Goal: Information Seeking & Learning: Learn about a topic

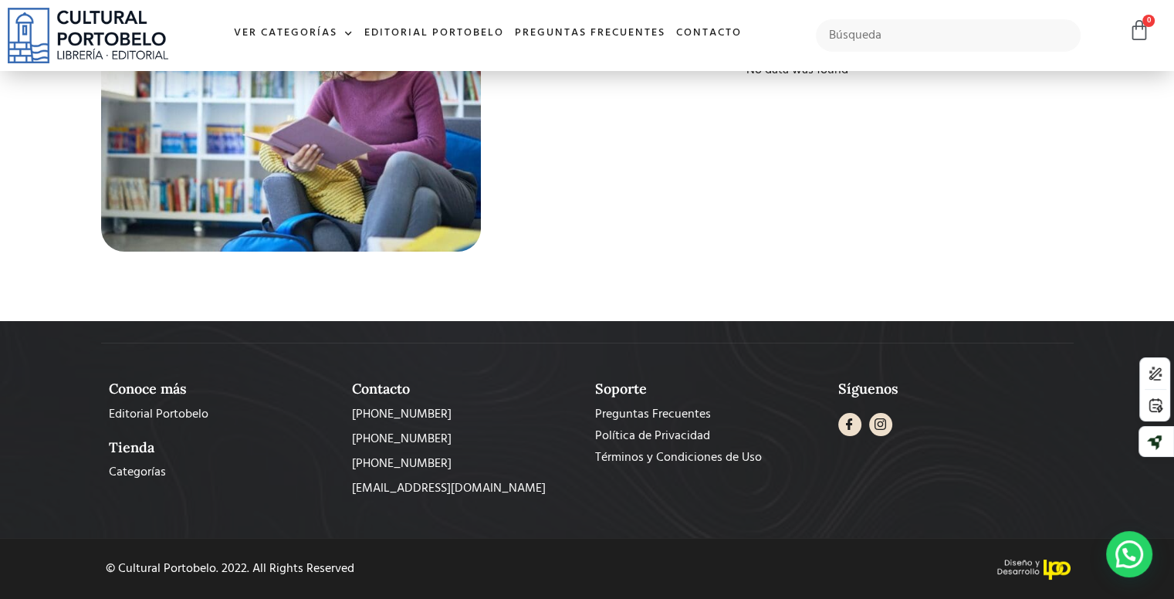
scroll to position [5746, 0]
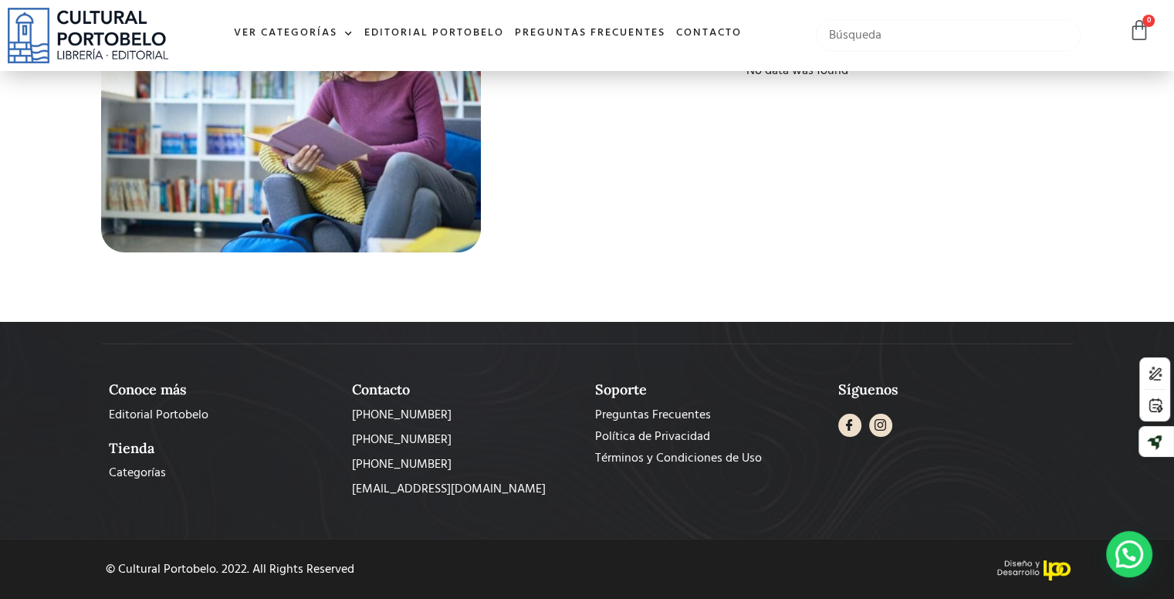
click at [868, 35] on input "text" at bounding box center [948, 35] width 265 height 32
type input "marcas"
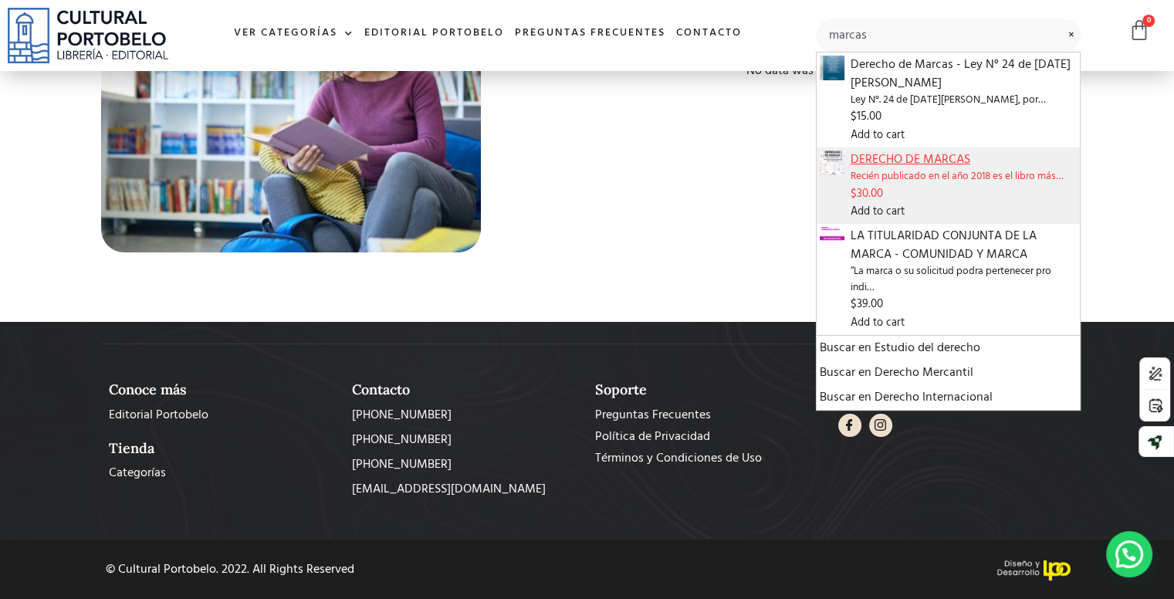
click at [867, 163] on span "DERECHO DE MARCAS" at bounding box center [964, 160] width 226 height 19
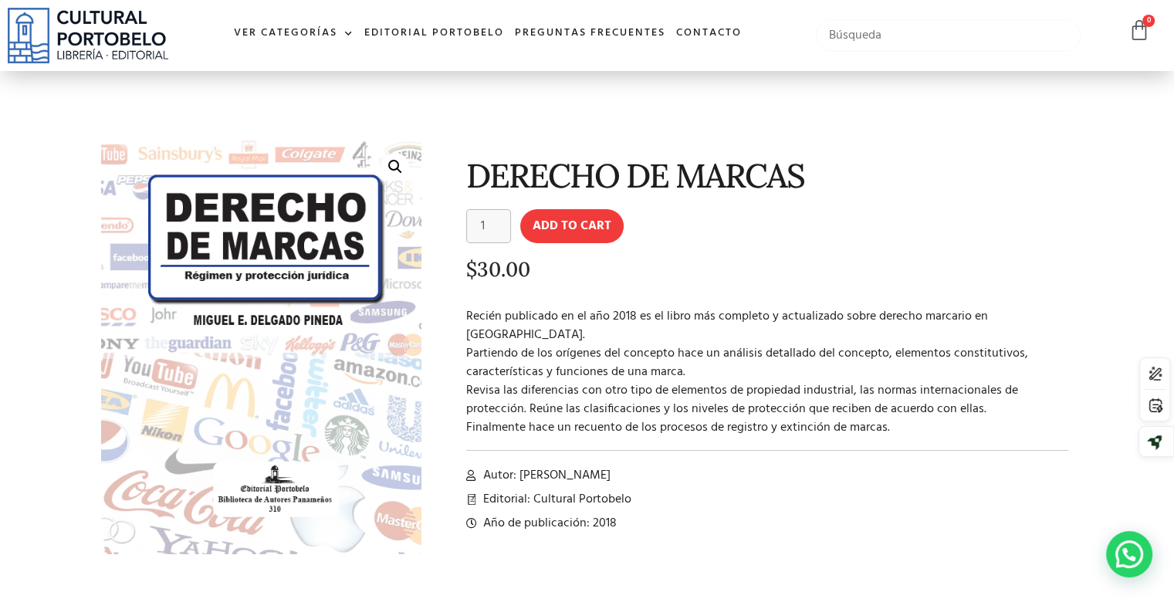
click at [997, 49] on input "text" at bounding box center [948, 35] width 265 height 32
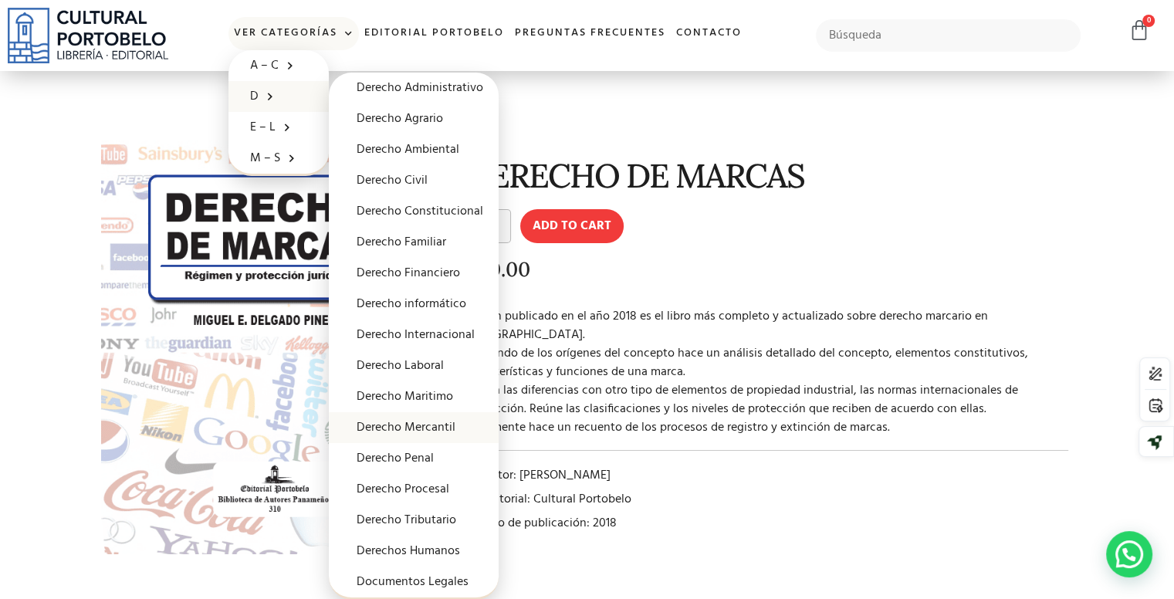
click at [414, 424] on link "Derecho Mercantil" at bounding box center [414, 427] width 170 height 31
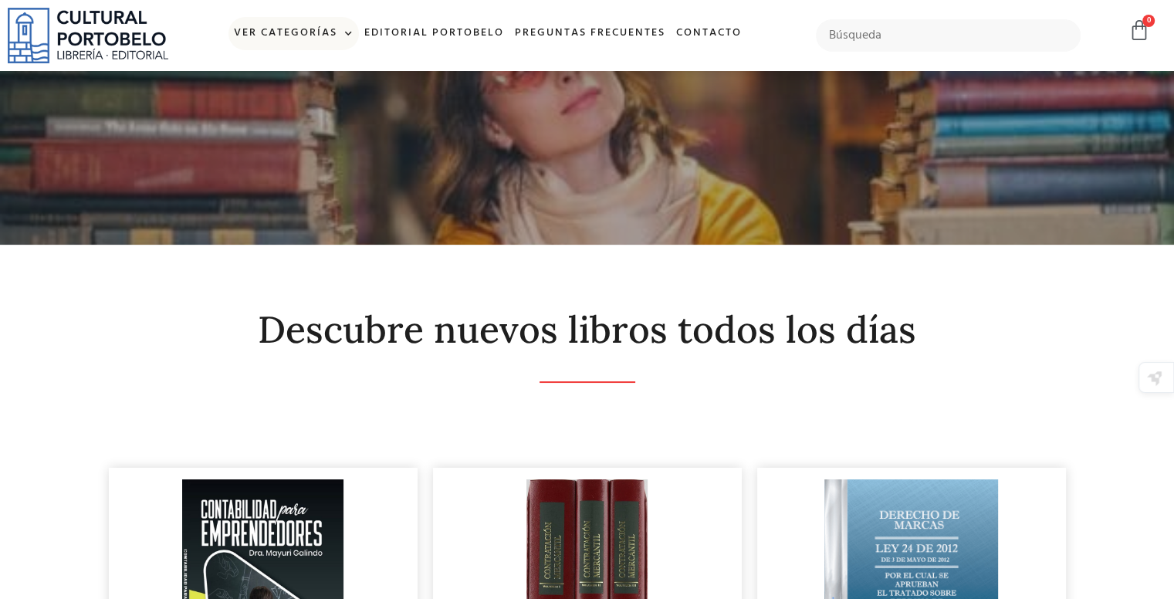
click at [287, 35] on link "Ver Categorías" at bounding box center [293, 33] width 130 height 33
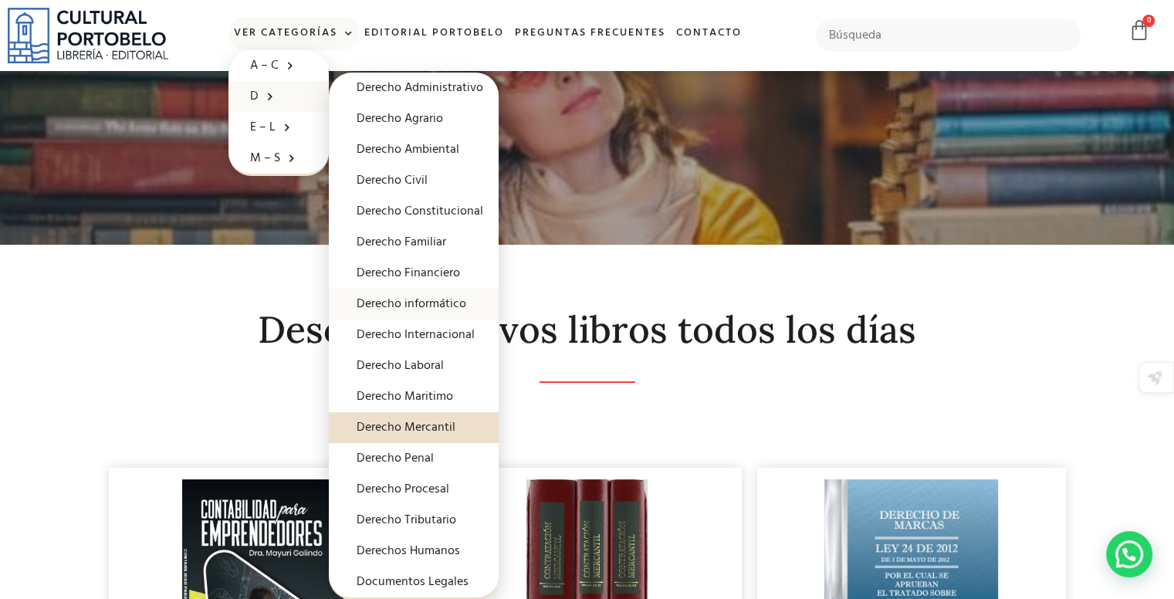
click at [438, 306] on link "Derecho informático" at bounding box center [414, 304] width 170 height 31
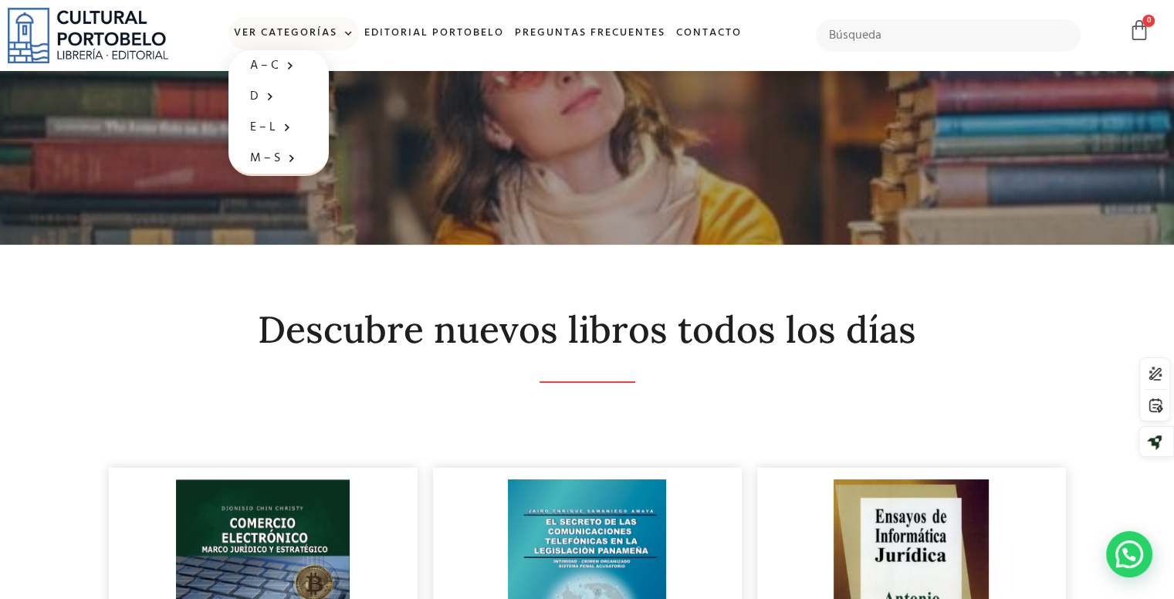
click at [318, 37] on link "Ver Categorías" at bounding box center [293, 33] width 130 height 33
click at [290, 50] on link "A – C" at bounding box center [278, 65] width 100 height 31
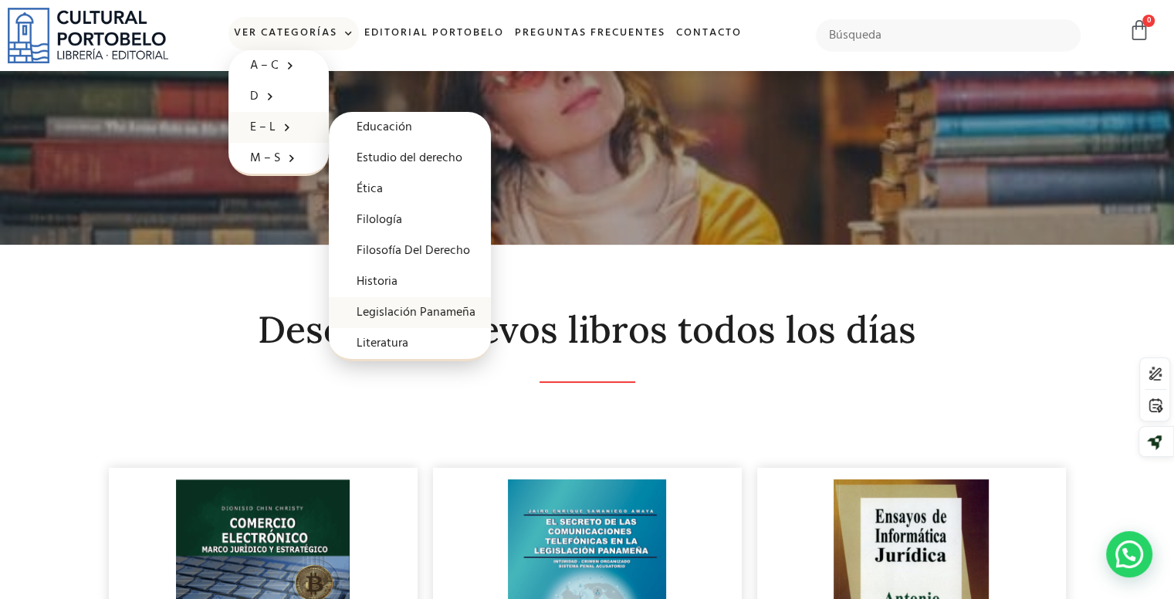
click at [425, 315] on link "Legislación Panameña" at bounding box center [410, 312] width 162 height 31
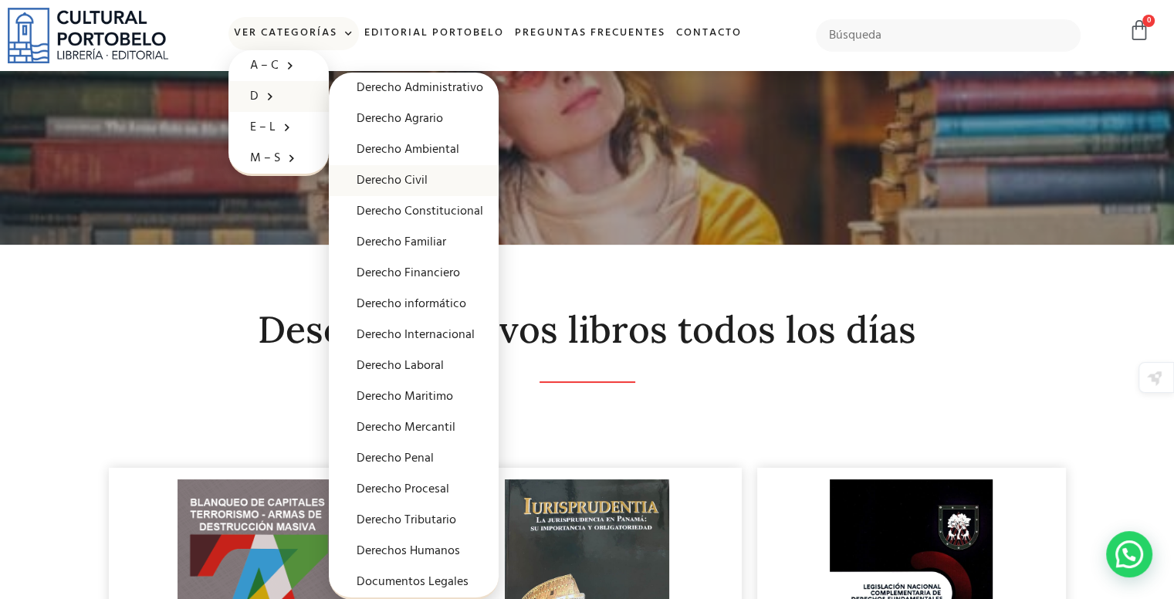
click at [422, 177] on link "Derecho Civil" at bounding box center [414, 180] width 170 height 31
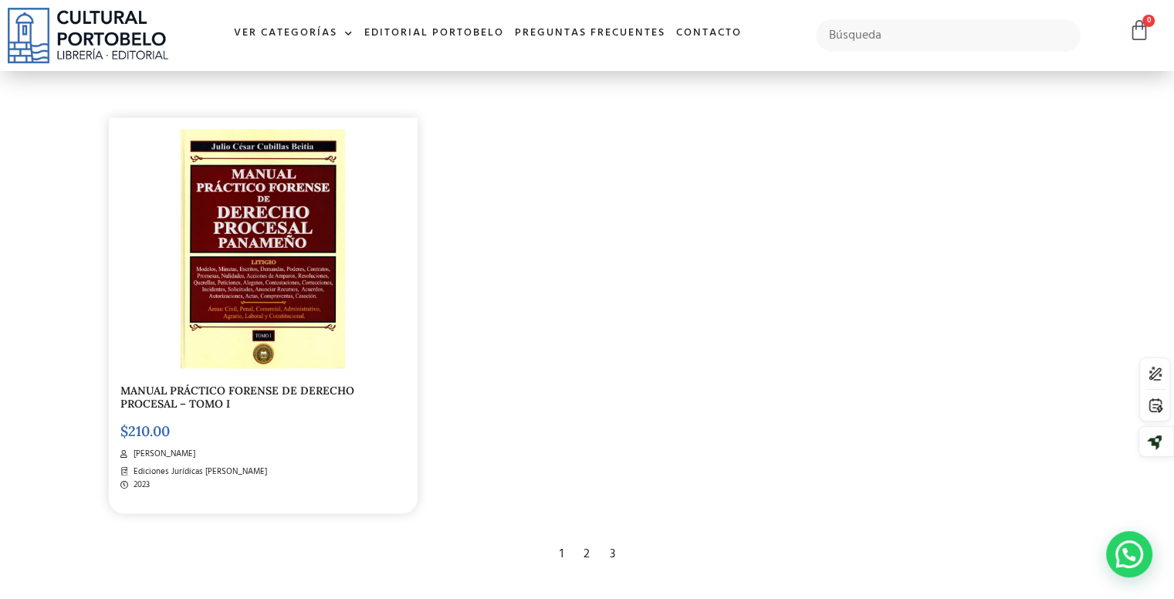
scroll to position [2624, 0]
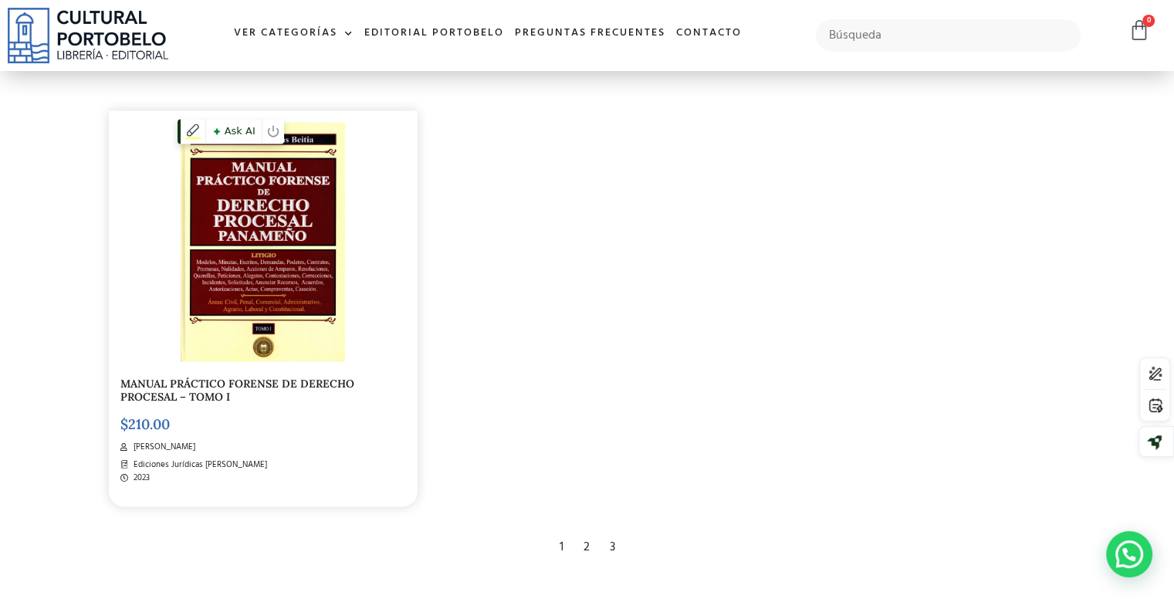
click at [270, 286] on img at bounding box center [263, 241] width 164 height 239
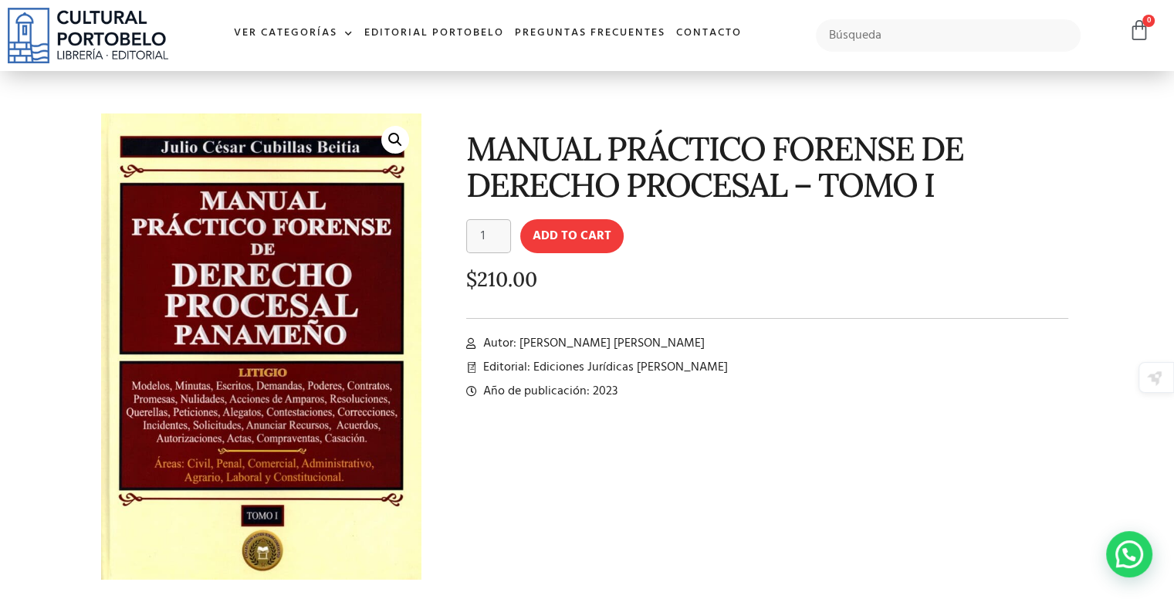
scroll to position [25, 0]
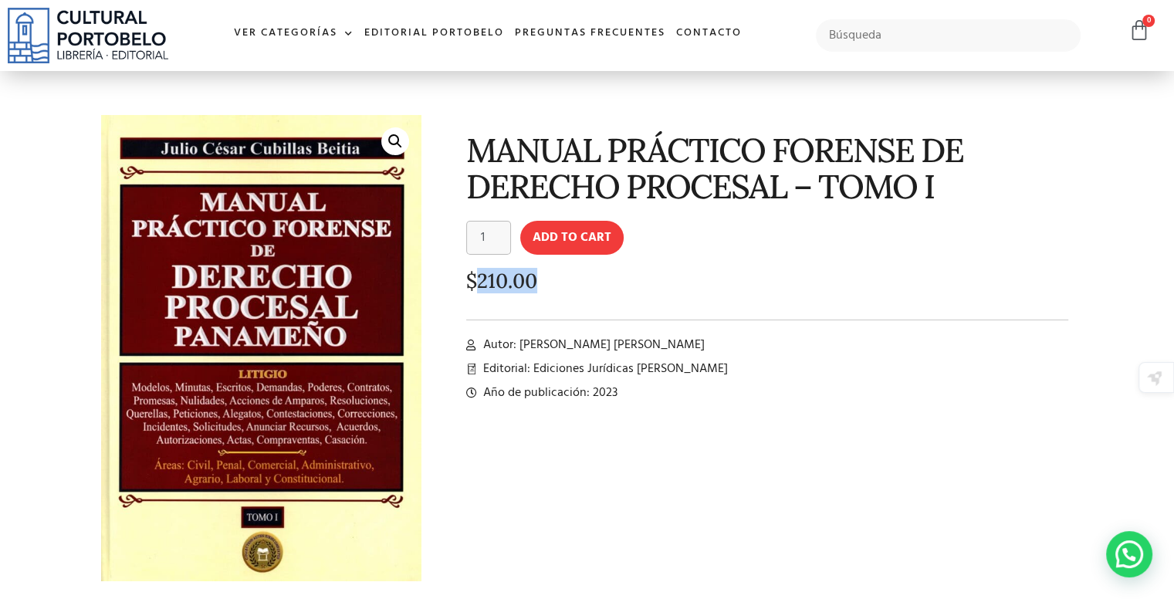
drag, startPoint x: 536, startPoint y: 286, endPoint x: 475, endPoint y: 288, distance: 61.0
click at [475, 288] on bdi "$ 210.00" at bounding box center [501, 280] width 71 height 25
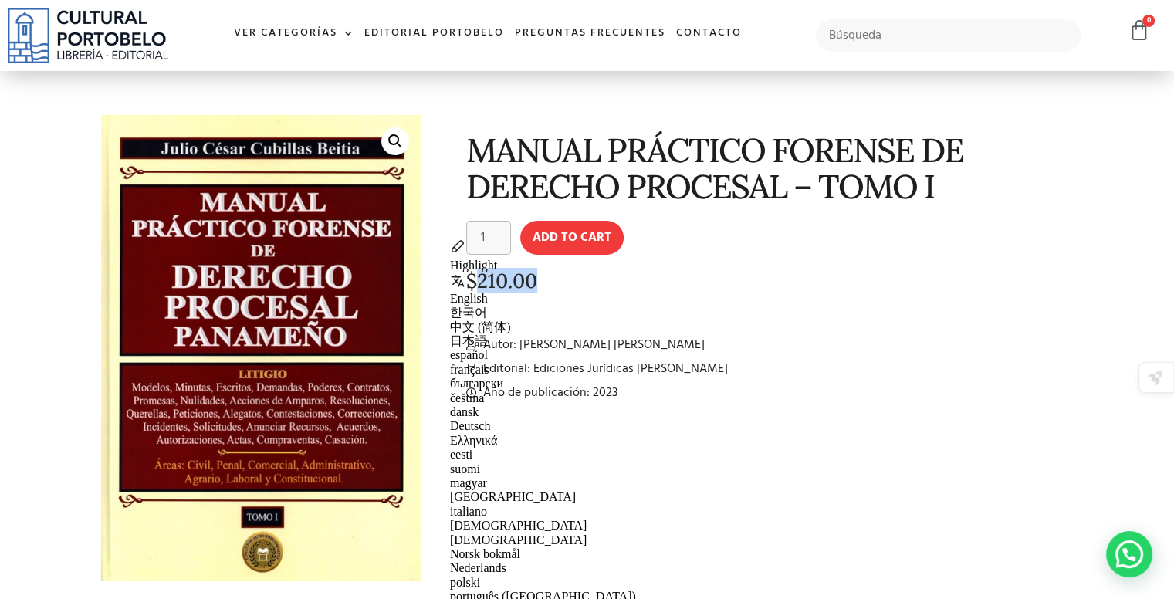
copy bdi "210.00"
click at [676, 350] on li "Autor: Julio César Cubillas Beitia" at bounding box center [767, 345] width 603 height 19
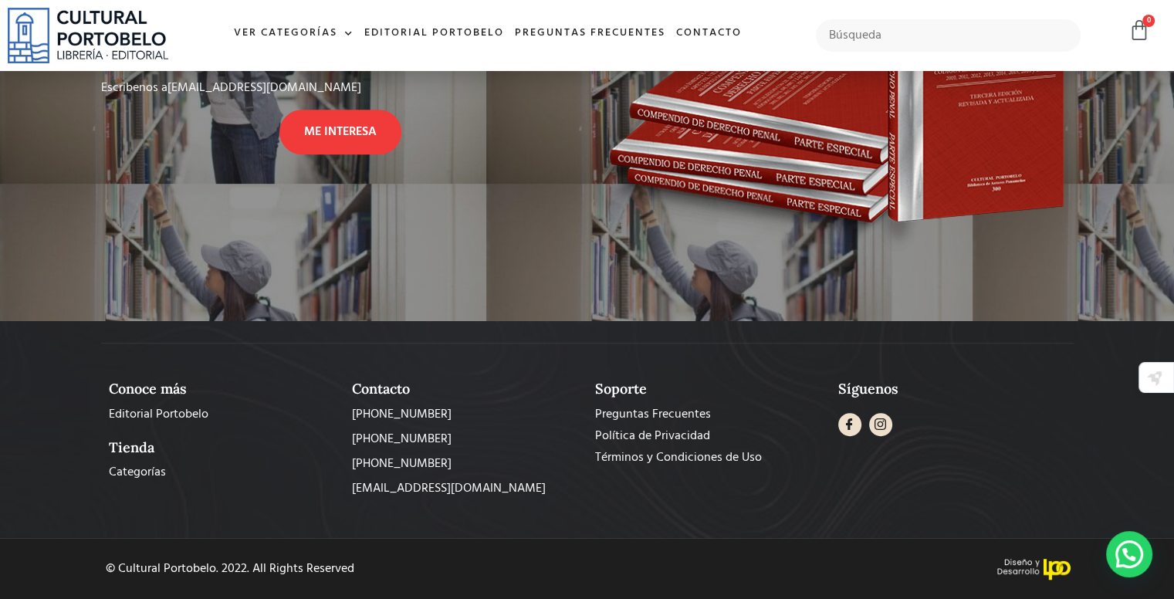
scroll to position [0, 0]
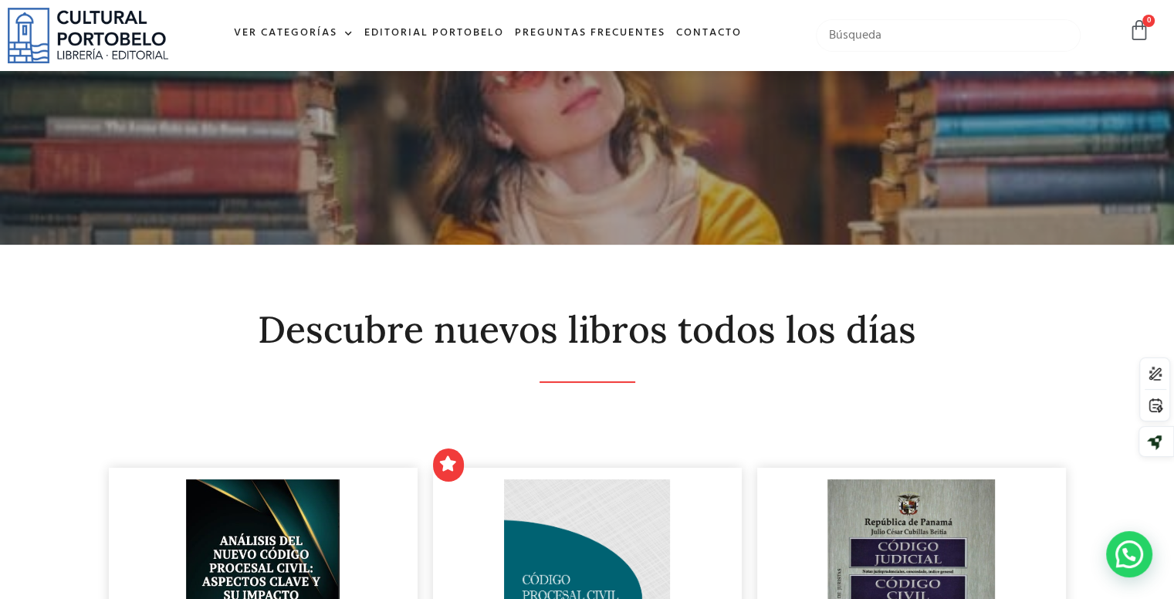
click at [889, 28] on input "text" at bounding box center [948, 35] width 265 height 32
type input "legaltech"
